Goal: Task Accomplishment & Management: Manage account settings

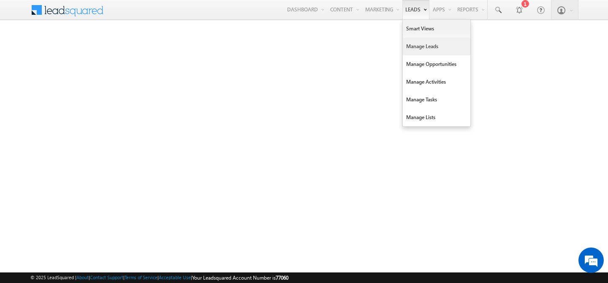
click at [411, 46] on link "Manage Leads" at bounding box center [437, 47] width 68 height 18
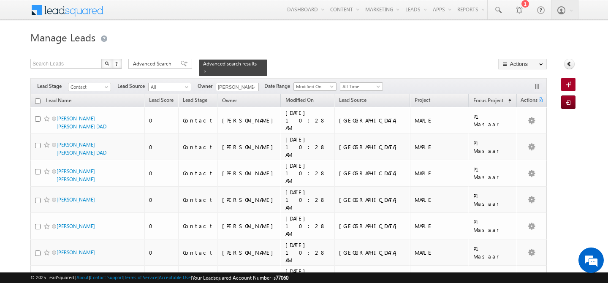
click at [38, 98] on input "checkbox" at bounding box center [37, 100] width 5 height 5
checkbox input "true"
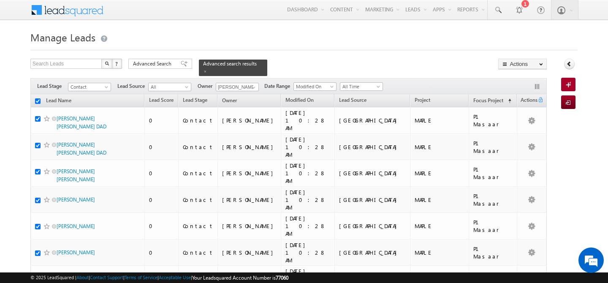
checkbox input "true"
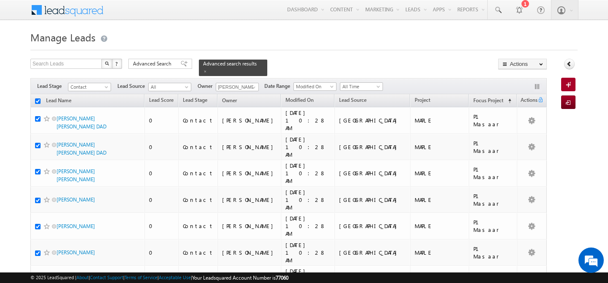
checkbox input "true"
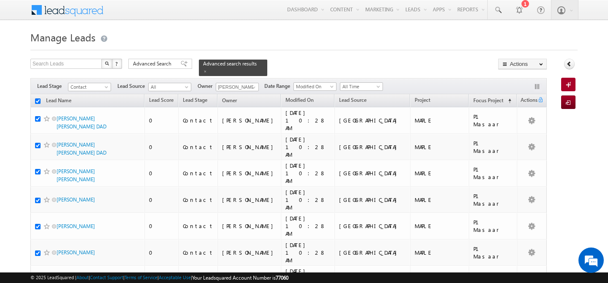
checkbox input "true"
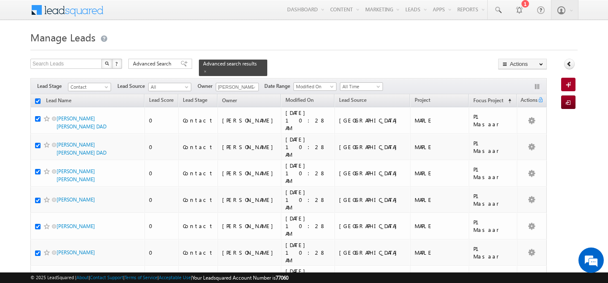
checkbox input "true"
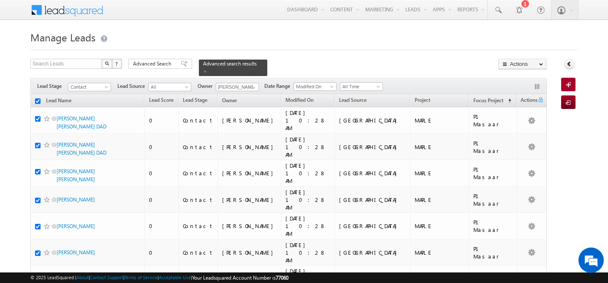
checkbox input "true"
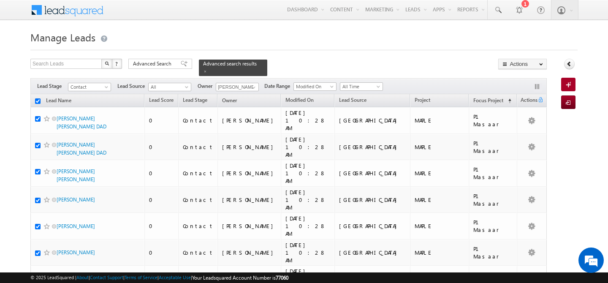
checkbox input "true"
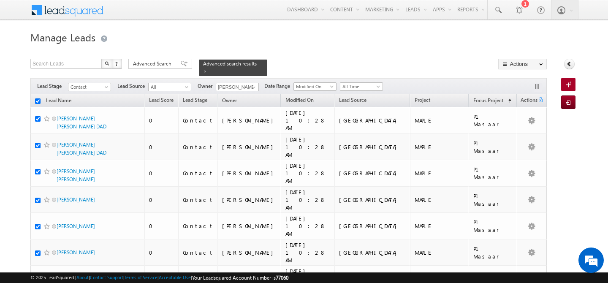
checkbox input "true"
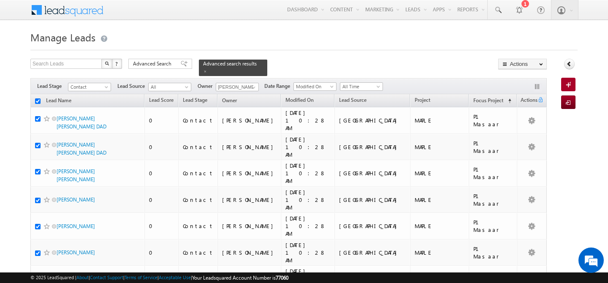
checkbox input "true"
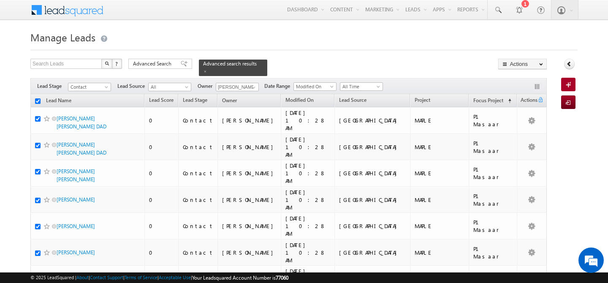
checkbox input "true"
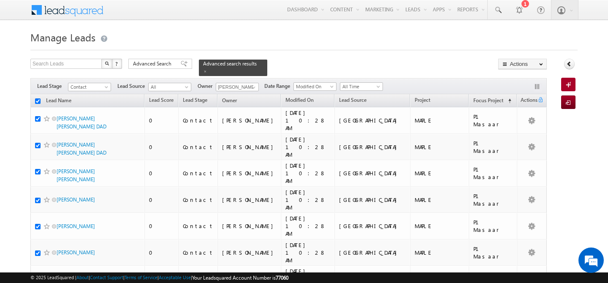
checkbox input "true"
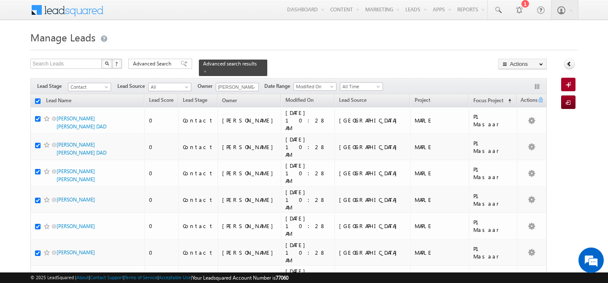
checkbox input "true"
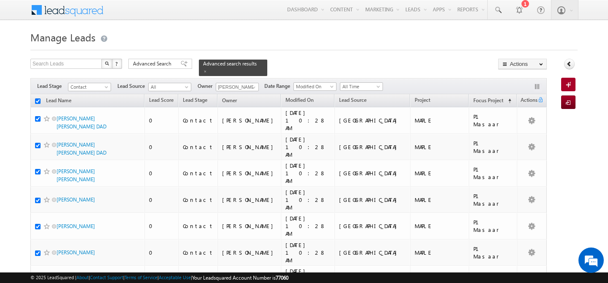
checkbox input "true"
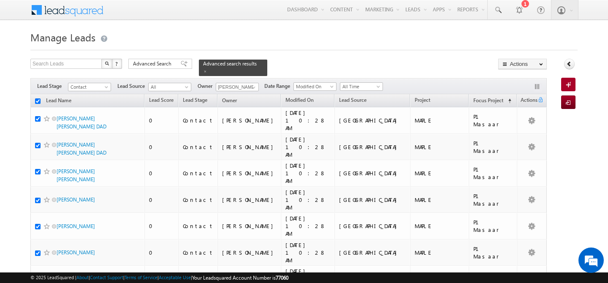
checkbox input "true"
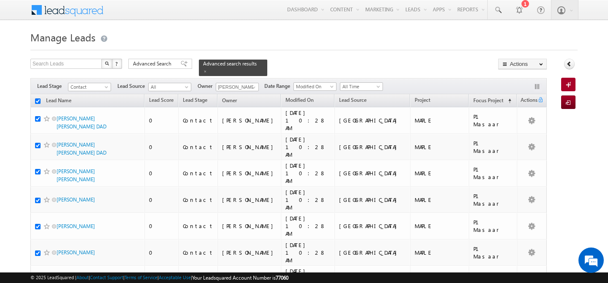
checkbox input "true"
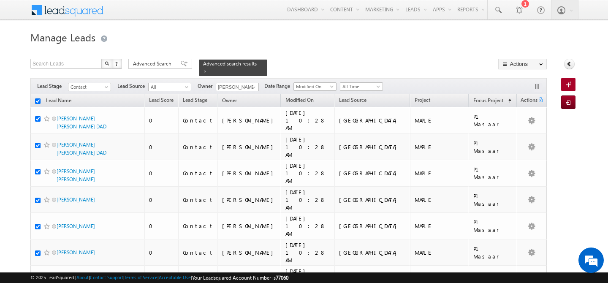
checkbox input "true"
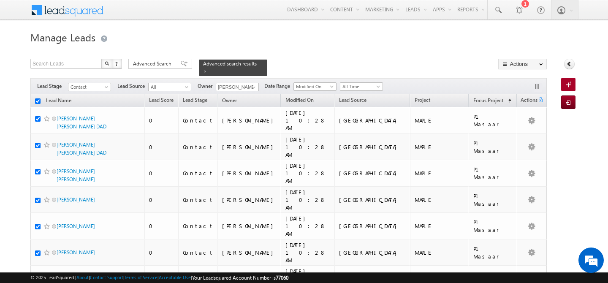
checkbox input "true"
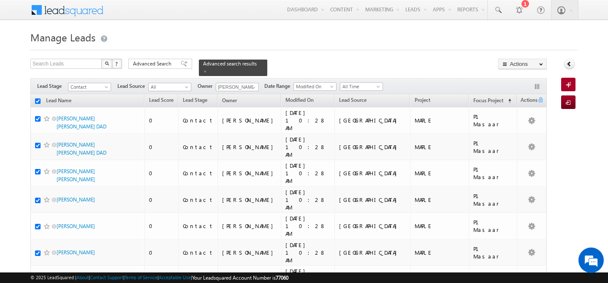
checkbox input "true"
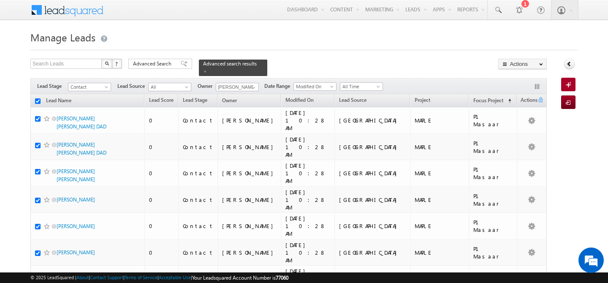
checkbox input "true"
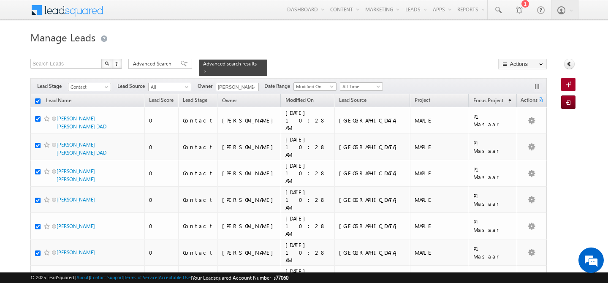
checkbox input "true"
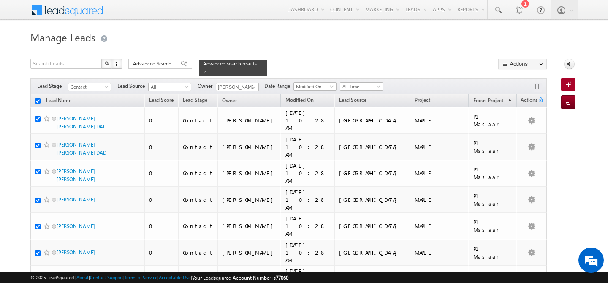
checkbox input "true"
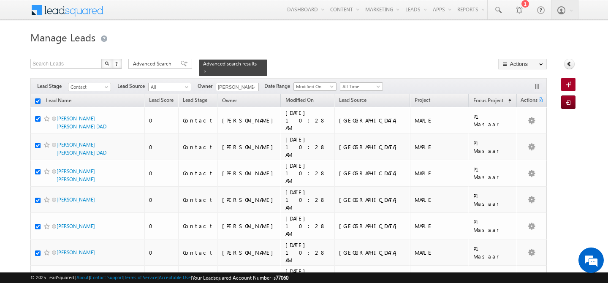
checkbox input "true"
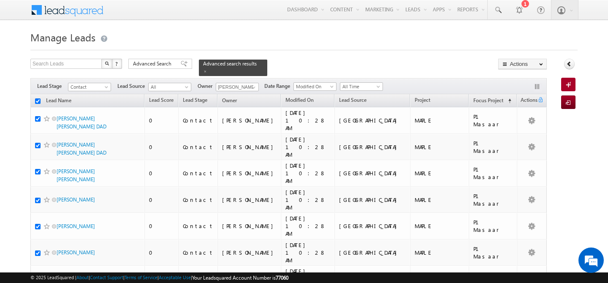
checkbox input "true"
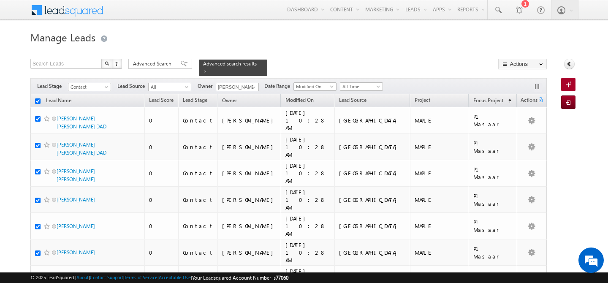
checkbox input "true"
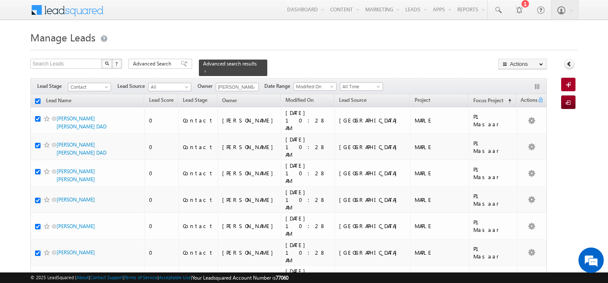
checkbox input "true"
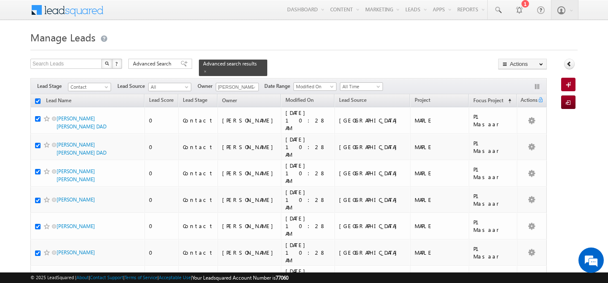
checkbox input "true"
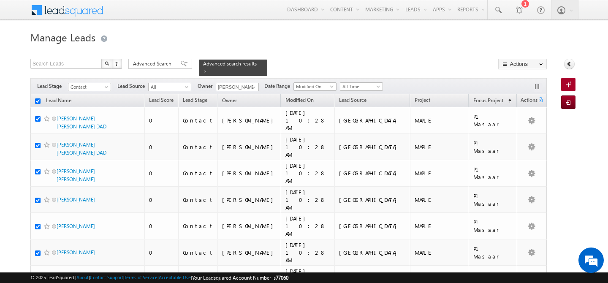
checkbox input "true"
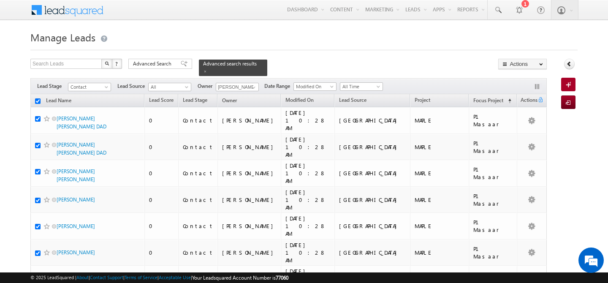
checkbox input "true"
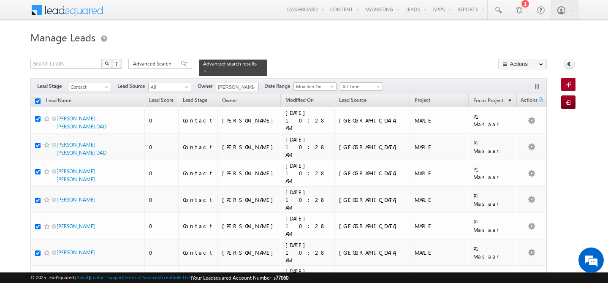
checkbox input "true"
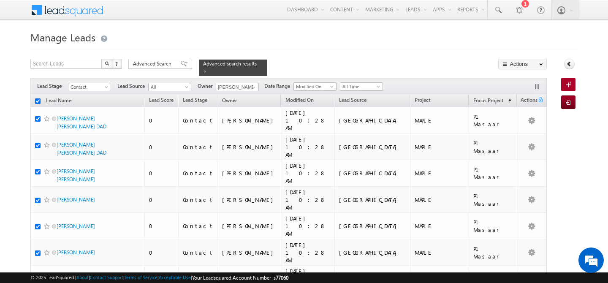
checkbox input "true"
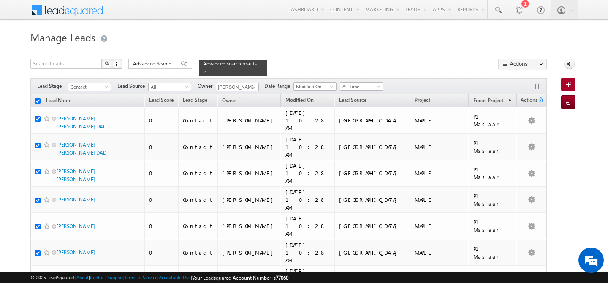
checkbox input "true"
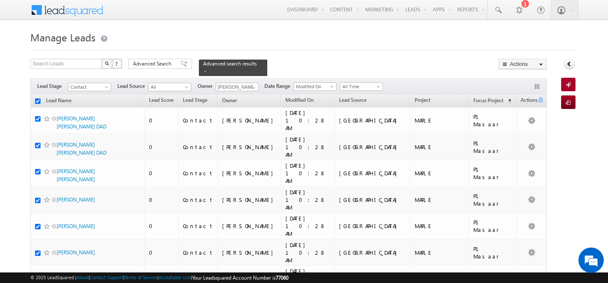
checkbox input "true"
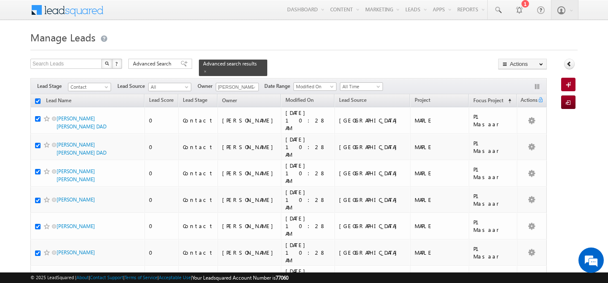
checkbox input "true"
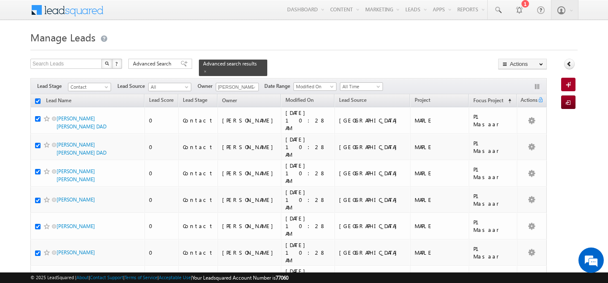
checkbox input "true"
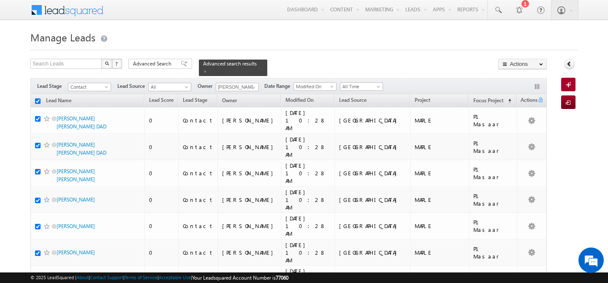
checkbox input "true"
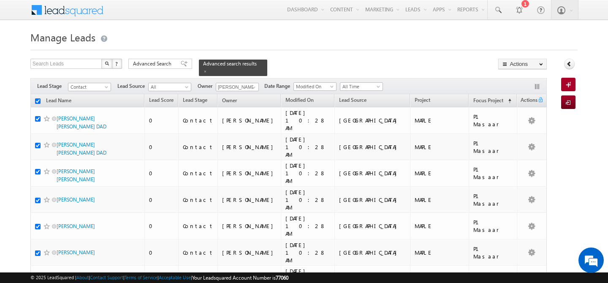
checkbox input "true"
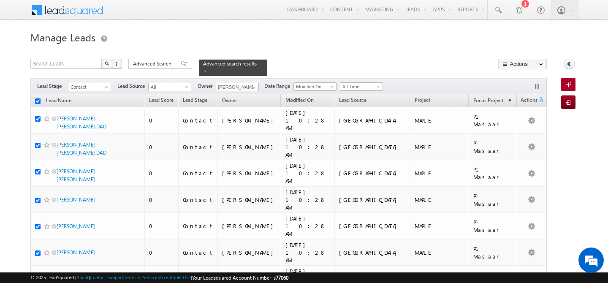
checkbox input "true"
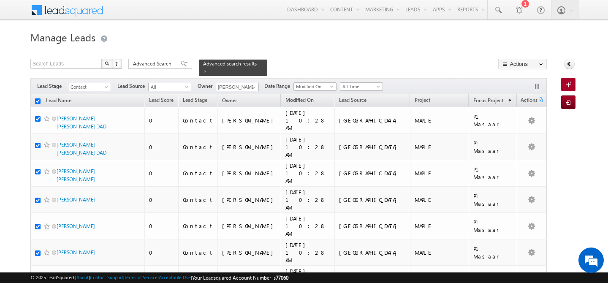
checkbox input "true"
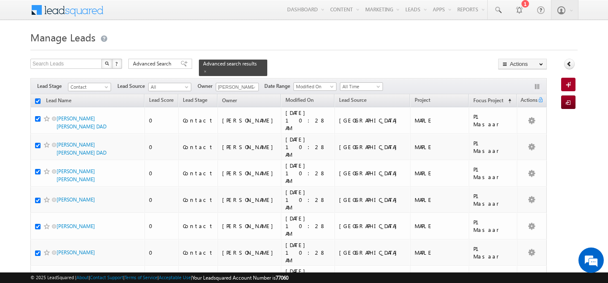
checkbox input "true"
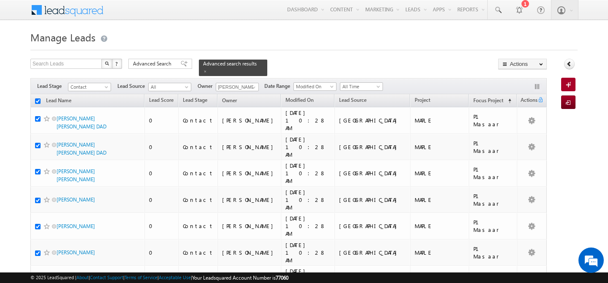
checkbox input "true"
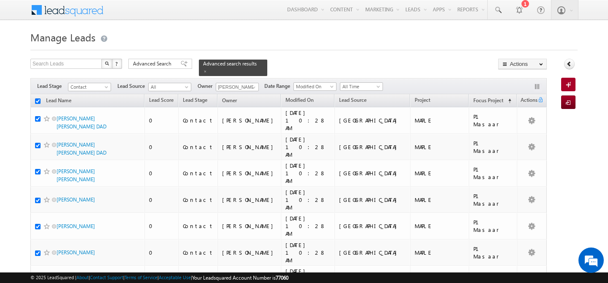
checkbox input "true"
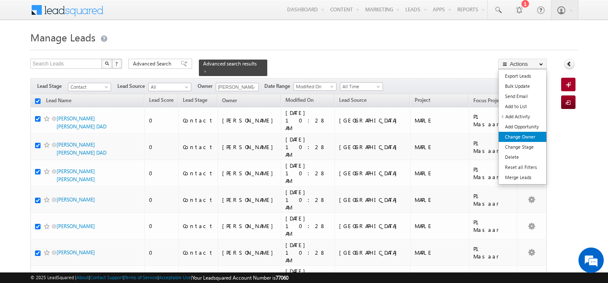
click at [518, 135] on link "Change Owner" at bounding box center [522, 137] width 48 height 10
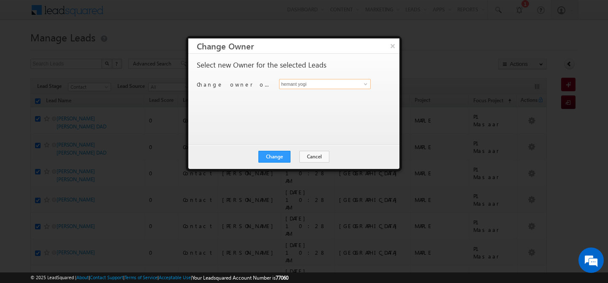
click at [318, 87] on input "hemant yogi" at bounding box center [325, 84] width 92 height 10
click at [311, 101] on span "[PERSON_NAME][EMAIL_ADDRESS][DOMAIN_NAME]" at bounding box center [320, 100] width 76 height 6
click at [276, 157] on button "Change" at bounding box center [274, 157] width 32 height 12
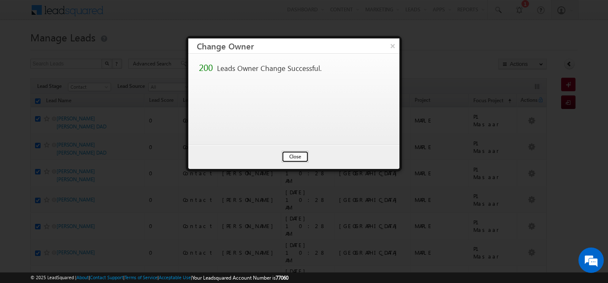
click at [294, 156] on button "Close" at bounding box center [294, 157] width 27 height 12
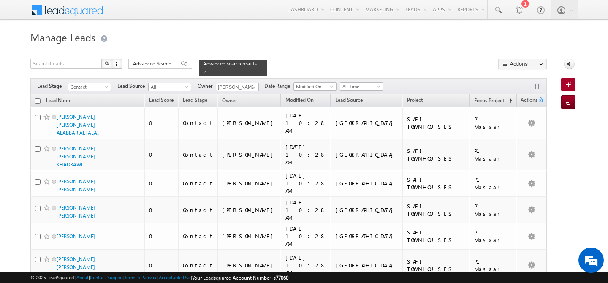
click at [38, 98] on input "checkbox" at bounding box center [37, 100] width 5 height 5
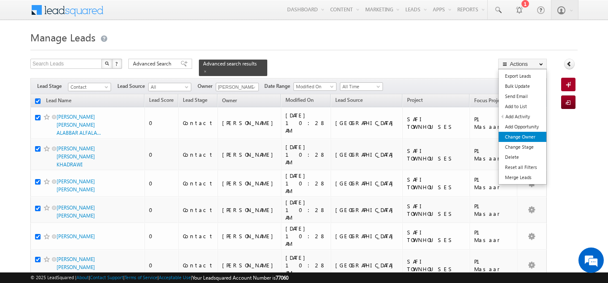
click at [526, 136] on link "Change Owner" at bounding box center [522, 137] width 48 height 10
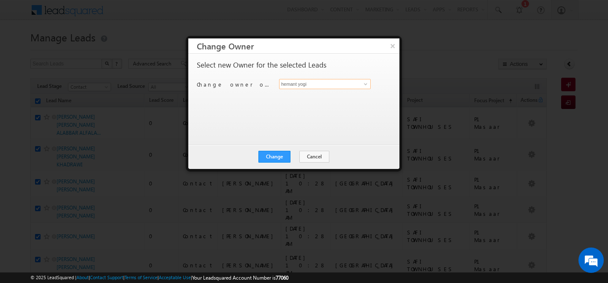
click at [325, 85] on input "hemant yogi" at bounding box center [325, 84] width 92 height 10
click at [305, 100] on span "[PERSON_NAME][EMAIL_ADDRESS][DOMAIN_NAME]" at bounding box center [320, 100] width 76 height 6
click at [270, 158] on button "Change" at bounding box center [274, 157] width 32 height 12
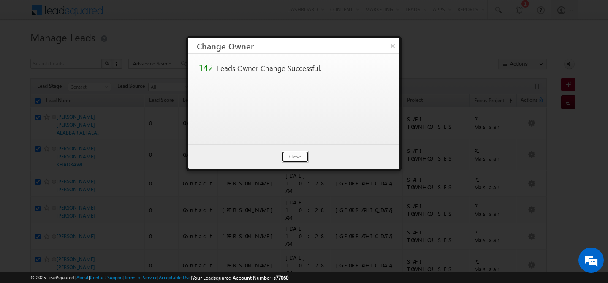
click at [297, 157] on button "Close" at bounding box center [294, 157] width 27 height 12
